Goal: Information Seeking & Learning: Learn about a topic

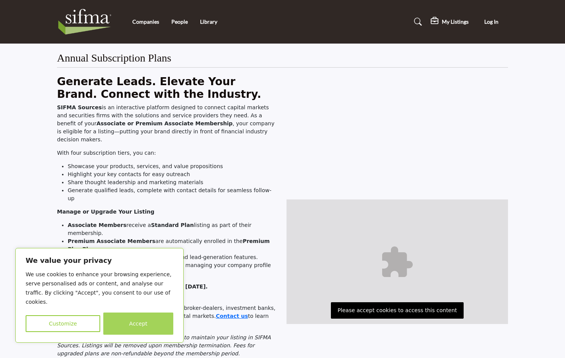
click at [110, 322] on button "Accept" at bounding box center [138, 324] width 70 height 22
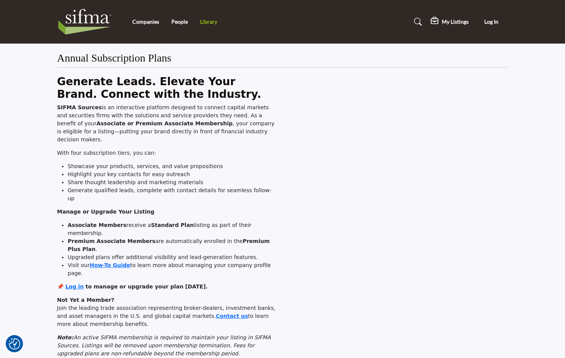
click at [206, 21] on link "Library" at bounding box center [208, 21] width 17 height 7
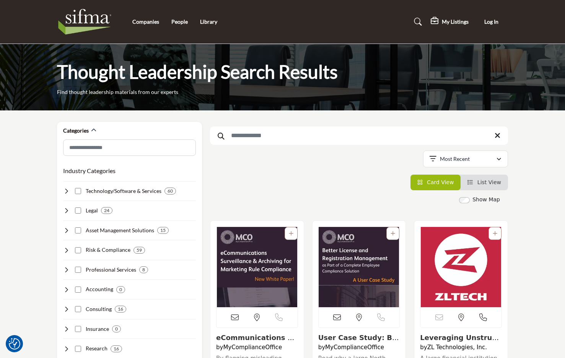
click at [258, 137] on input "Search Keyword" at bounding box center [359, 136] width 298 height 18
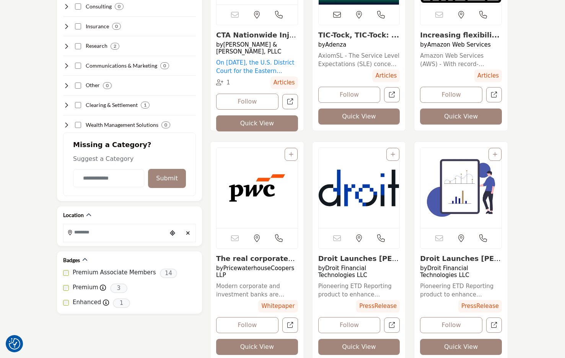
scroll to position [306, 0]
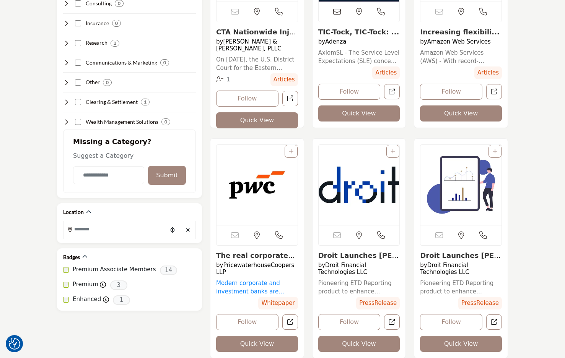
type input "*******"
click at [244, 279] on link "Modern corporate and investment banks are tangled in a paradox: transformation …" at bounding box center [257, 287] width 82 height 17
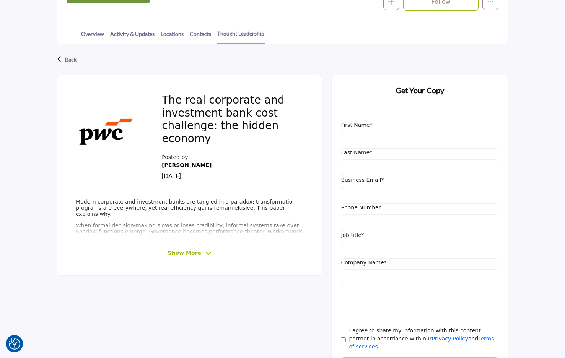
scroll to position [191, 0]
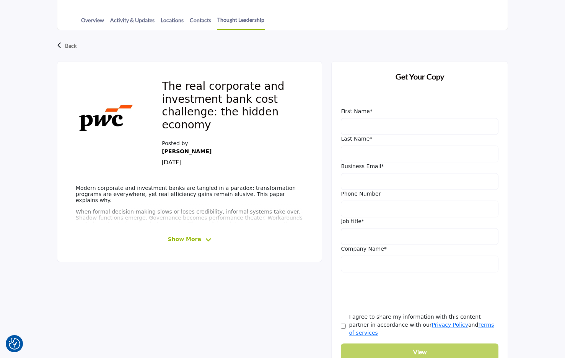
click at [195, 240] on span "Show More" at bounding box center [183, 240] width 33 height 8
